Goal: Check status: Check status

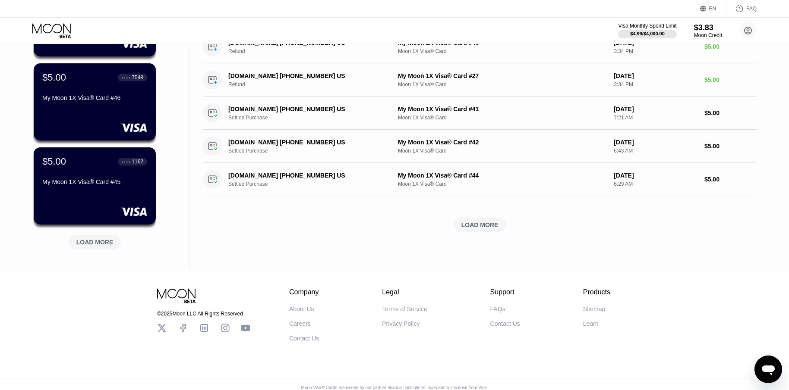
scroll to position [302, 0]
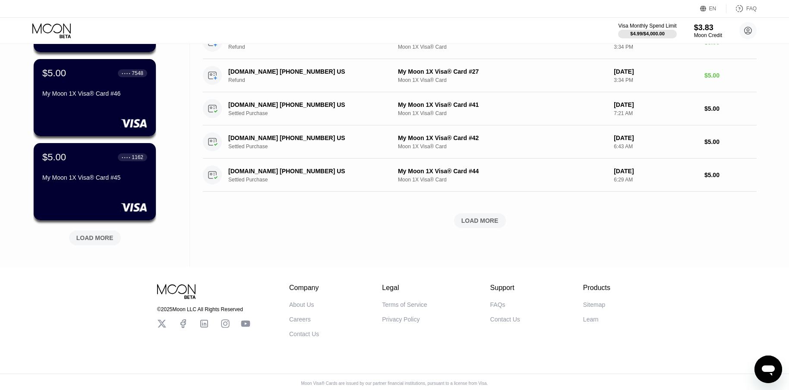
click at [100, 245] on div "LOAD MORE" at bounding box center [95, 238] width 52 height 15
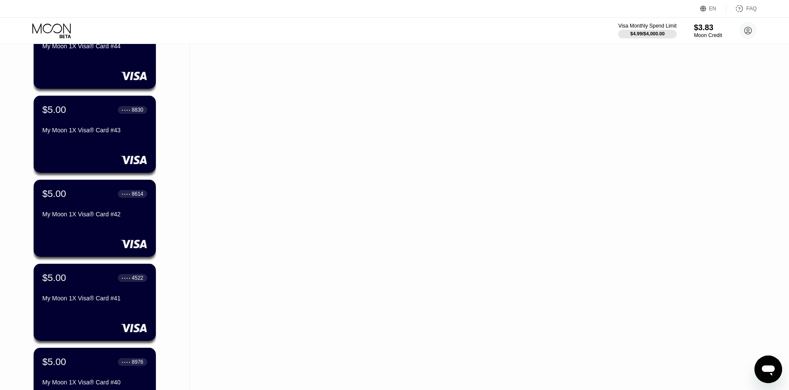
scroll to position [690, 0]
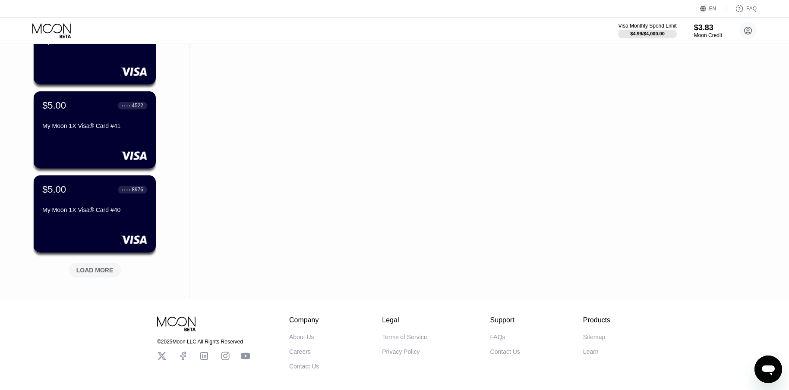
click at [106, 277] on div "LOAD MORE" at bounding box center [95, 270] width 52 height 15
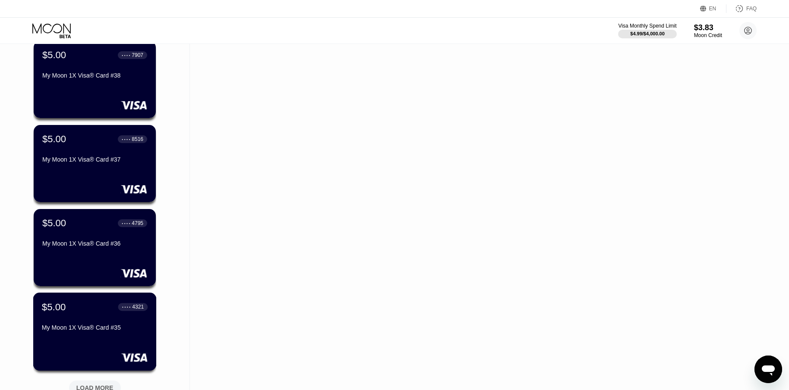
scroll to position [1079, 0]
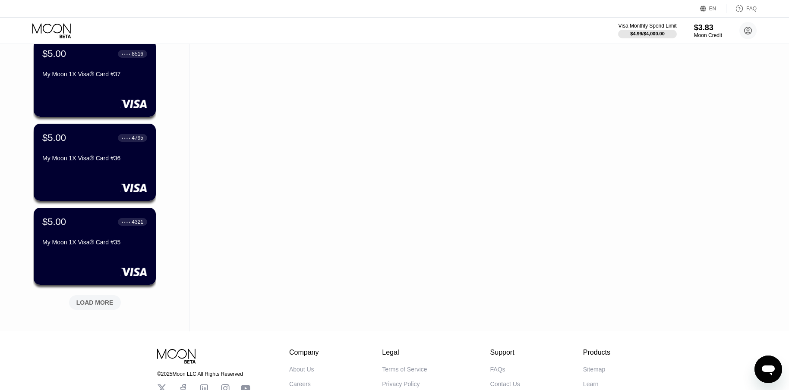
click at [112, 302] on div "LOAD MORE" at bounding box center [94, 303] width 37 height 8
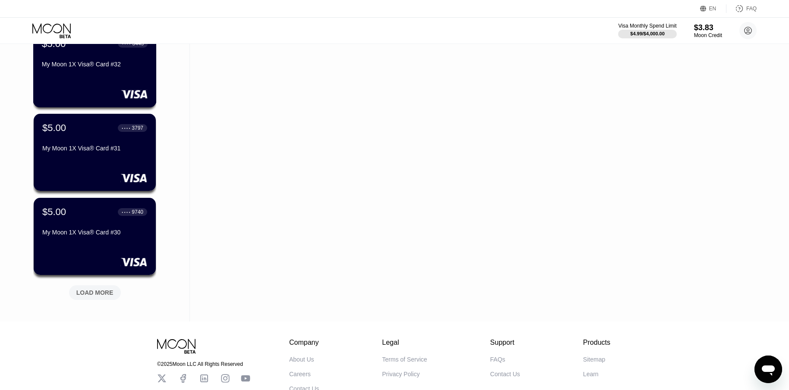
scroll to position [1510, 0]
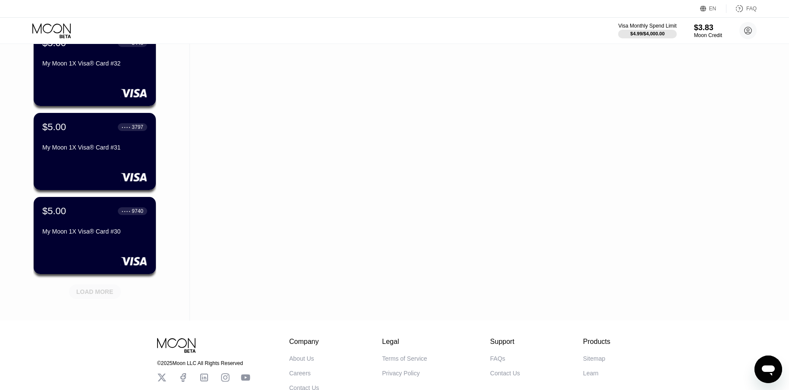
click at [107, 295] on div "LOAD MORE" at bounding box center [94, 292] width 37 height 8
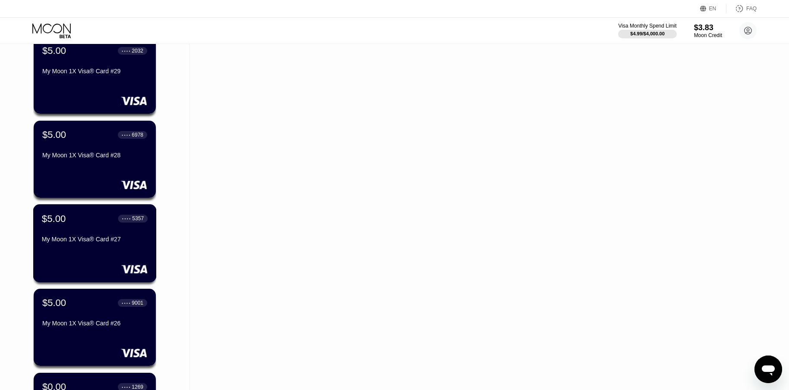
scroll to position [1898, 0]
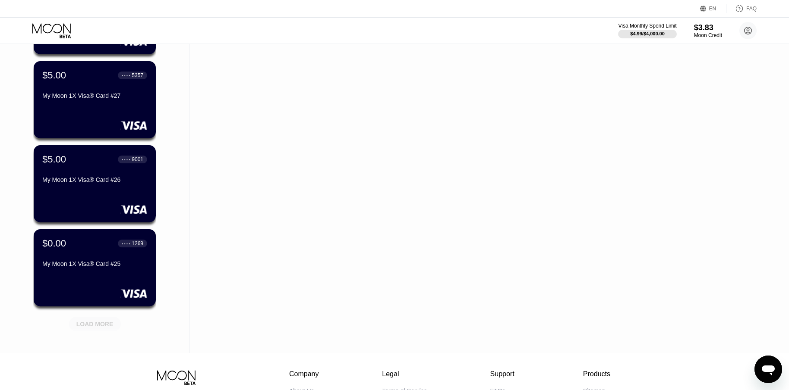
click at [107, 324] on div "LOAD MORE" at bounding box center [94, 325] width 37 height 8
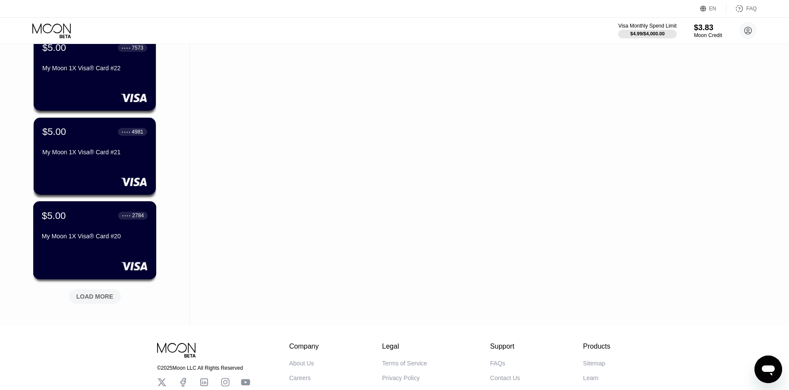
scroll to position [2416, 0]
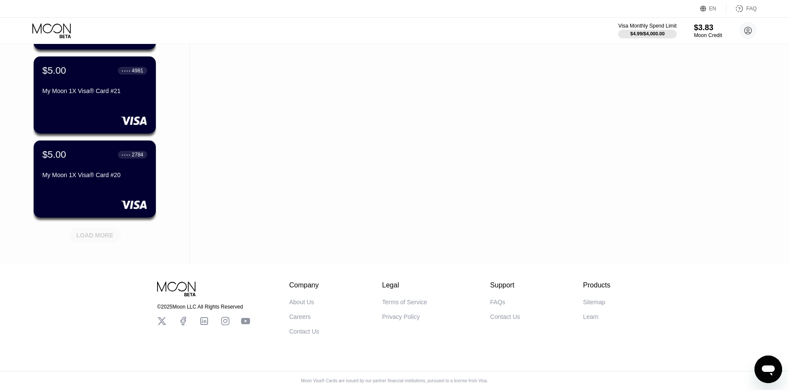
click at [103, 232] on div "LOAD MORE" at bounding box center [94, 236] width 37 height 8
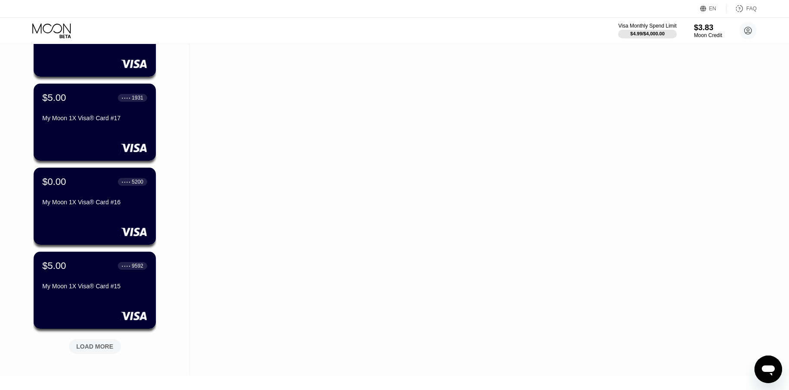
scroll to position [2718, 0]
click at [111, 349] on div "LOAD MORE" at bounding box center [94, 347] width 37 height 8
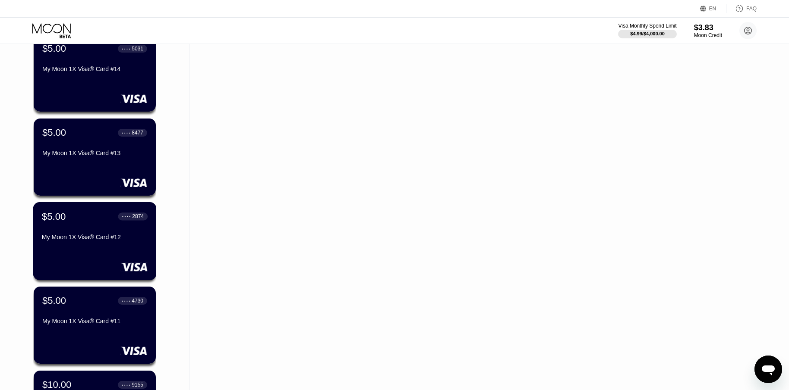
scroll to position [3149, 0]
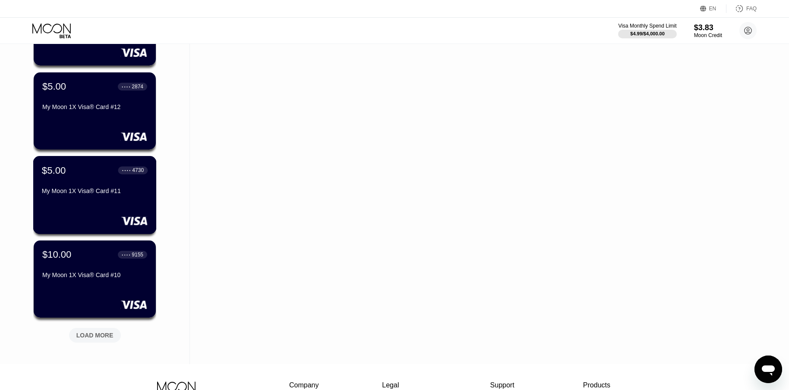
click at [121, 211] on div "$5.00 ● ● ● ● 4730 My Moon 1X Visa® Card #11" at bounding box center [94, 195] width 123 height 78
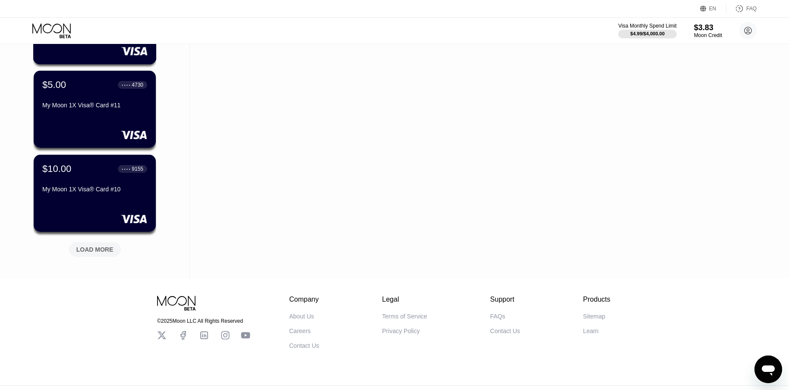
scroll to position [3236, 0]
click at [106, 255] on div "LOAD MORE" at bounding box center [95, 249] width 52 height 15
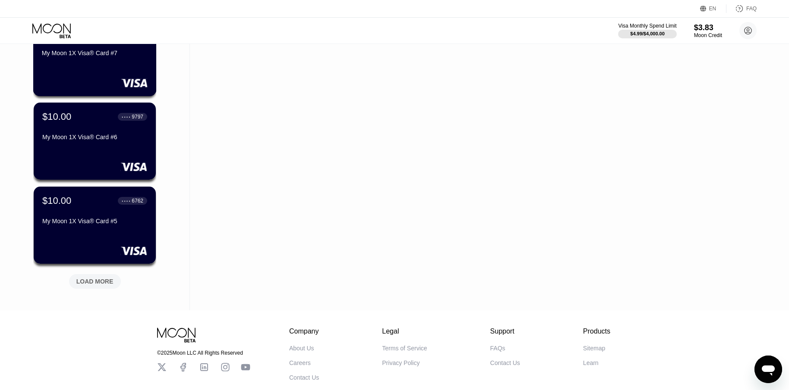
scroll to position [3624, 0]
click at [94, 284] on div "LOAD MORE" at bounding box center [94, 281] width 37 height 8
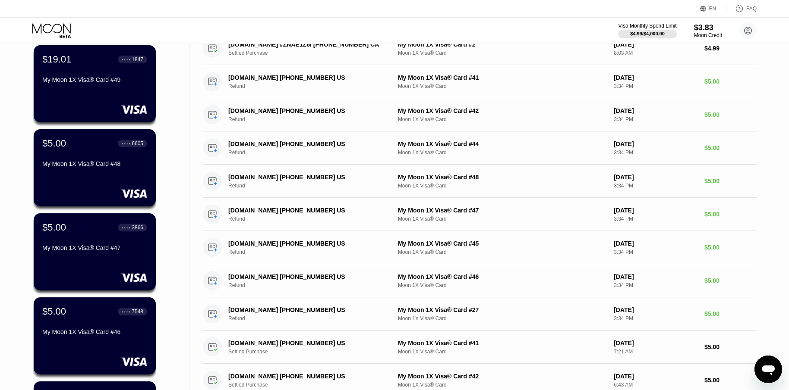
scroll to position [0, 0]
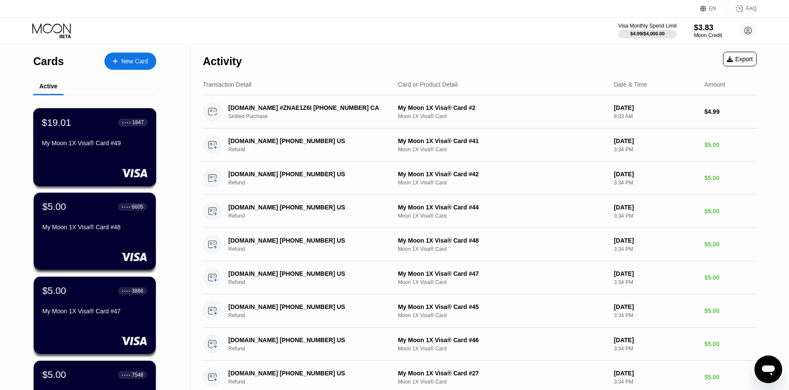
click at [121, 140] on div "$19.01 ● ● ● ● 1847 My Moon 1X Visa® Card #49" at bounding box center [95, 133] width 106 height 33
